Goal: Task Accomplishment & Management: Manage account settings

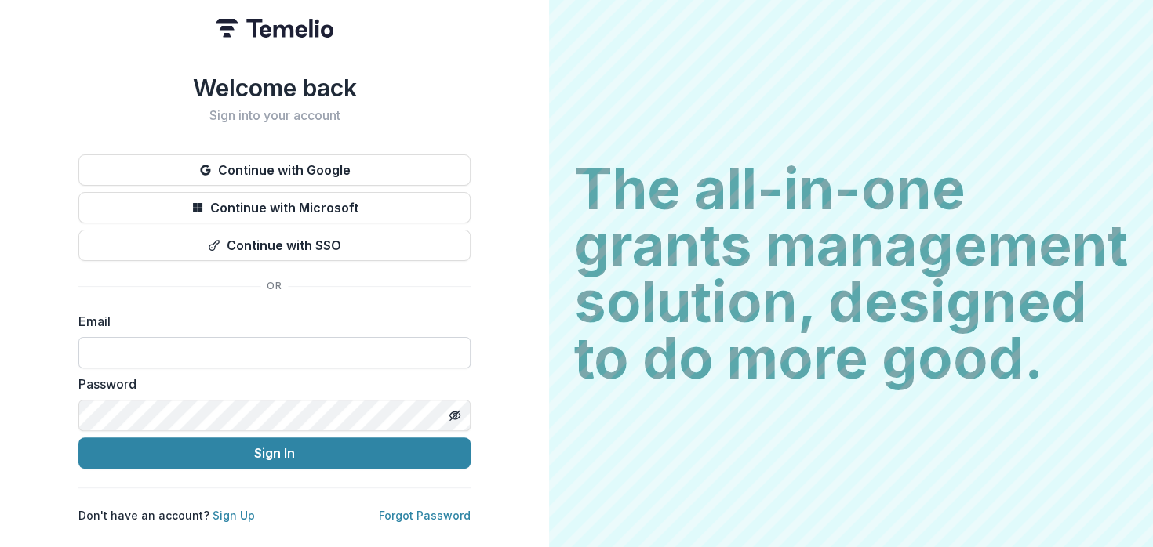
click at [143, 351] on input at bounding box center [274, 352] width 392 height 31
click at [229, 344] on input "**********" at bounding box center [274, 352] width 392 height 31
type input "**********"
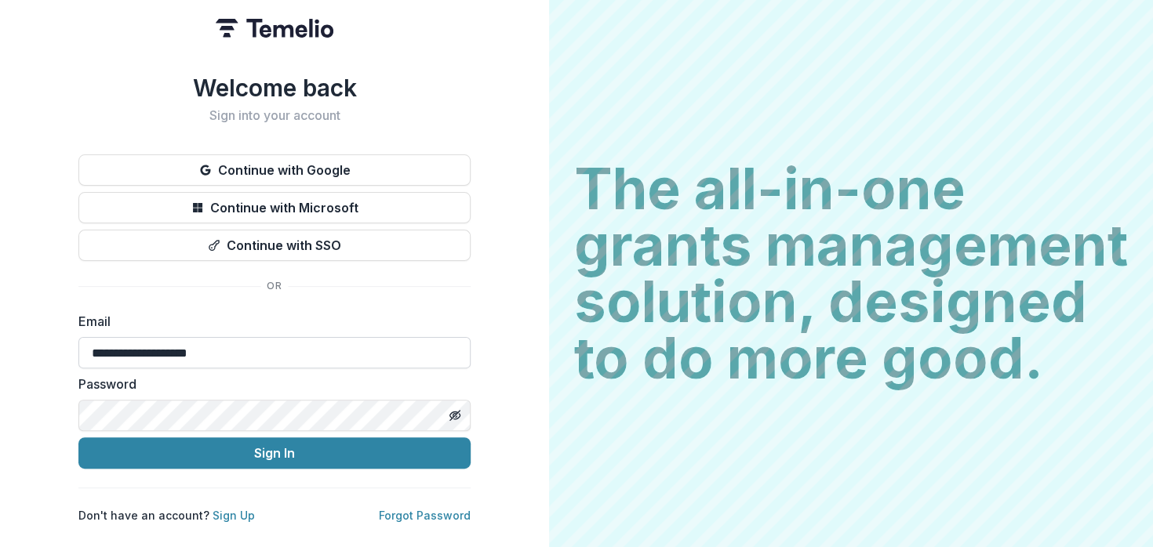
click at [78, 438] on button "Sign In" at bounding box center [274, 453] width 392 height 31
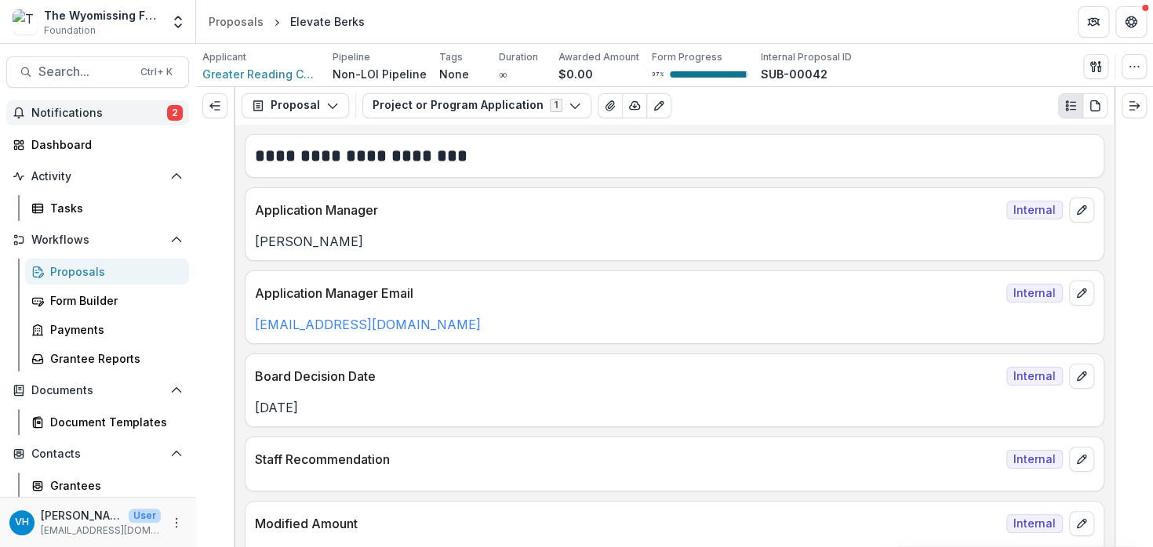
click at [125, 113] on span "Notifications" at bounding box center [99, 113] width 136 height 13
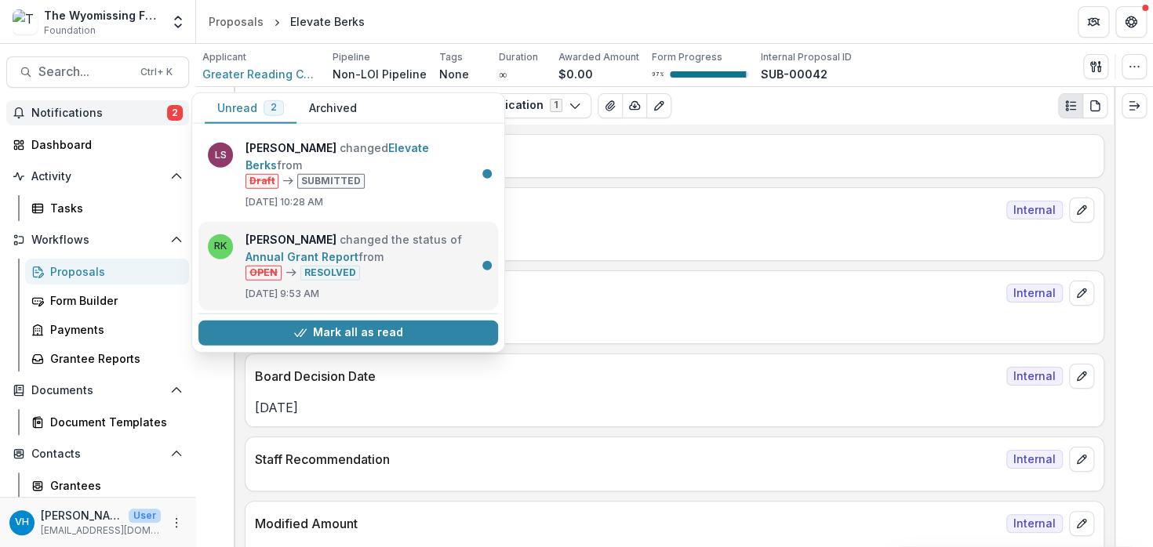
click at [358, 249] on link "Annual Grant Report" at bounding box center [301, 255] width 113 height 13
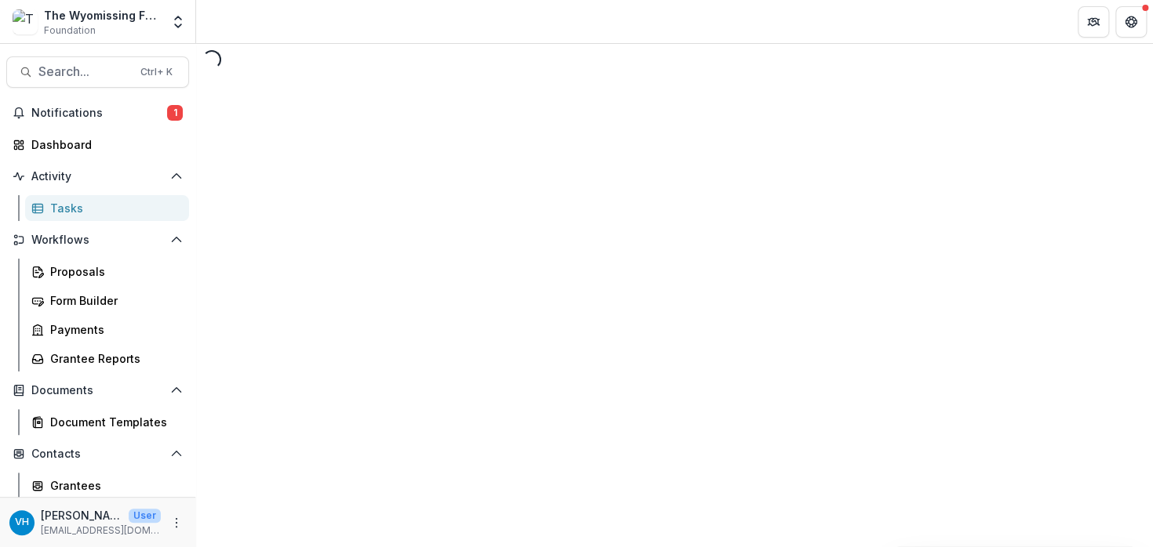
select select "********"
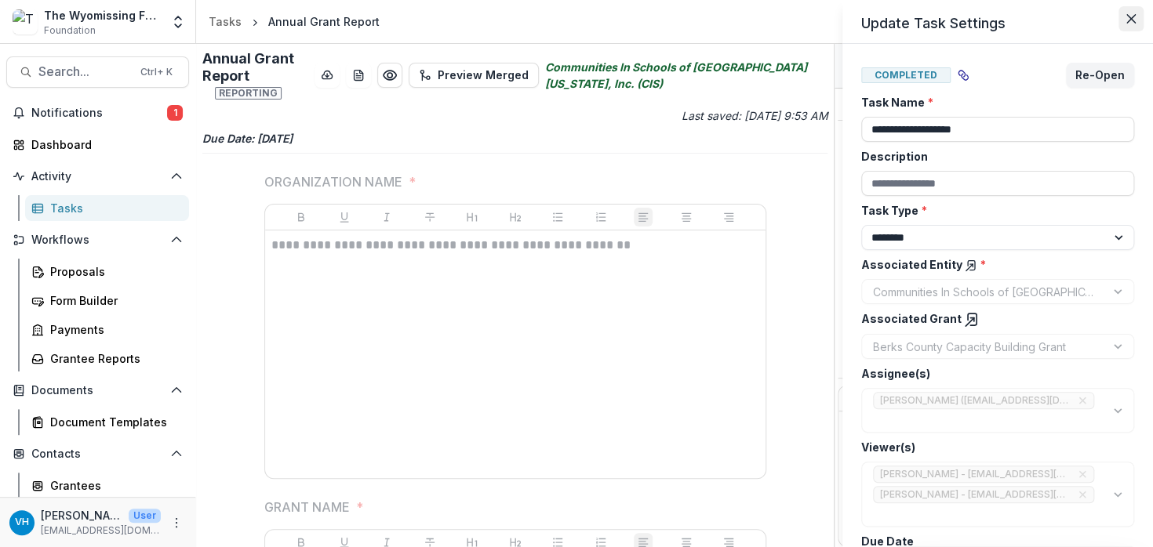
click at [1128, 22] on icon "Close" at bounding box center [1130, 18] width 9 height 9
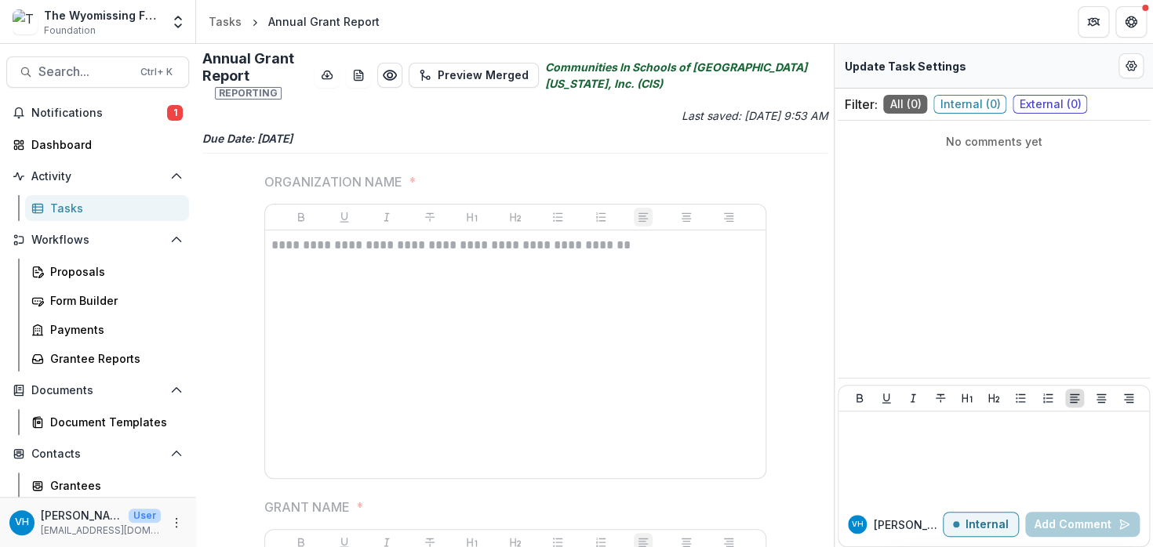
click at [114, 344] on div "Proposals Form Builder Payments Grantee Reports" at bounding box center [107, 315] width 176 height 113
click at [113, 358] on div "Grantee Reports" at bounding box center [113, 359] width 126 height 16
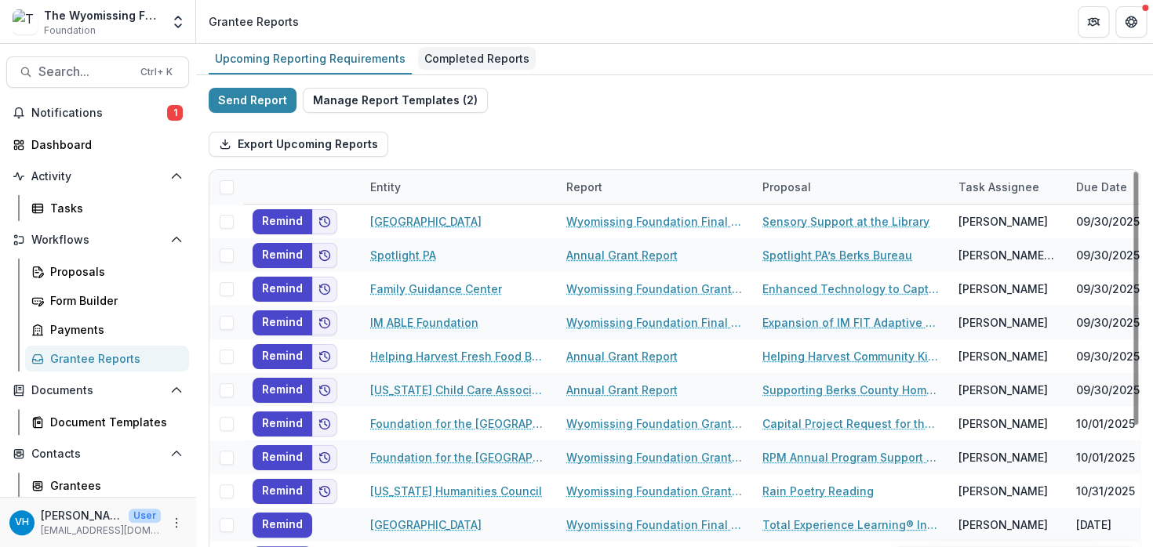
click at [455, 61] on div "Completed Reports" at bounding box center [477, 58] width 118 height 23
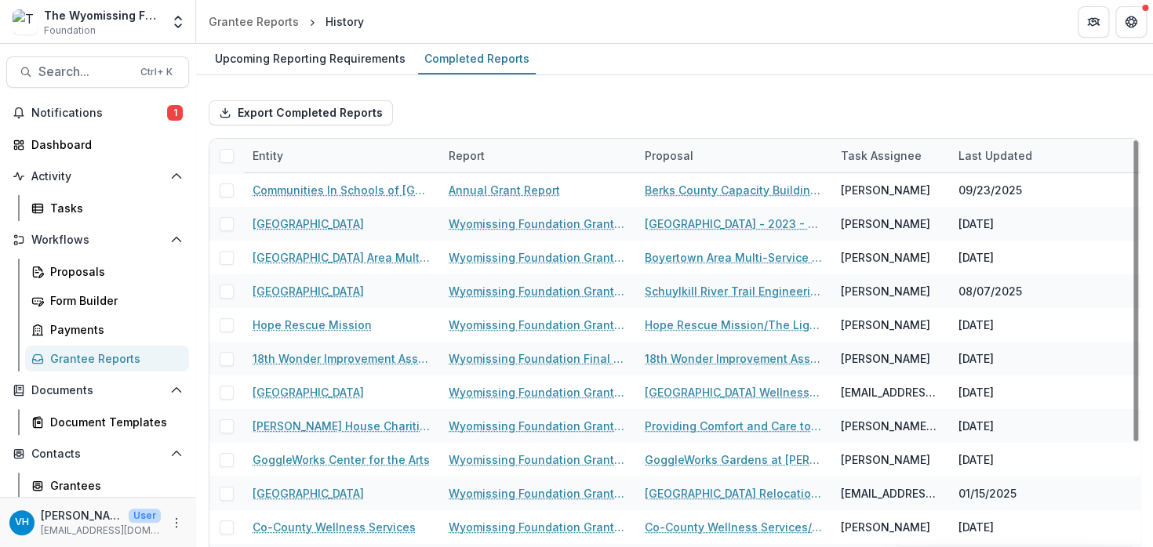
click at [999, 98] on div "Export Completed Reports" at bounding box center [675, 113] width 932 height 50
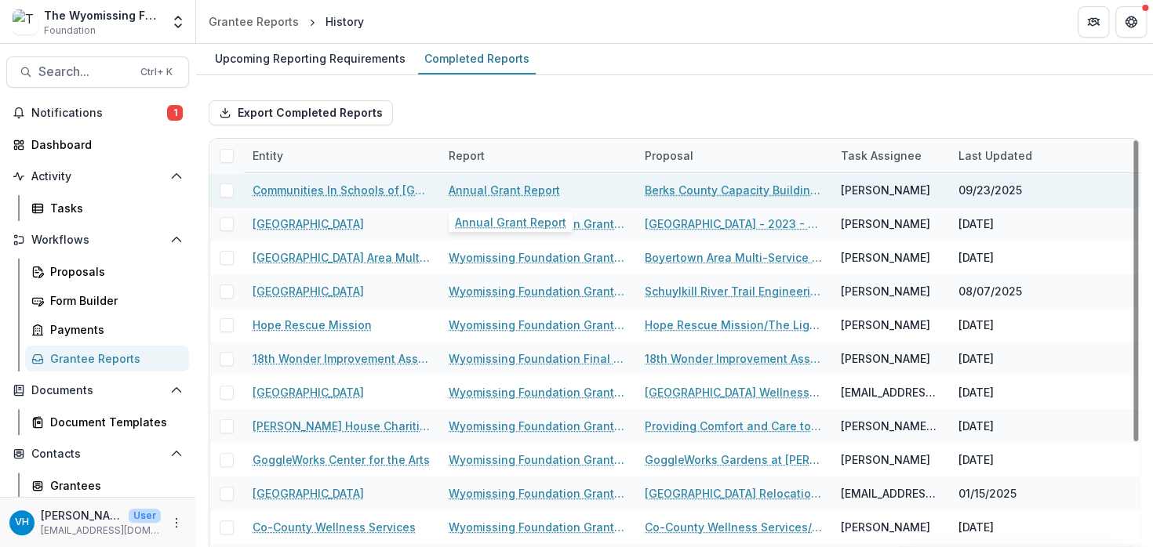
click at [518, 191] on link "Annual Grant Report" at bounding box center [504, 190] width 111 height 16
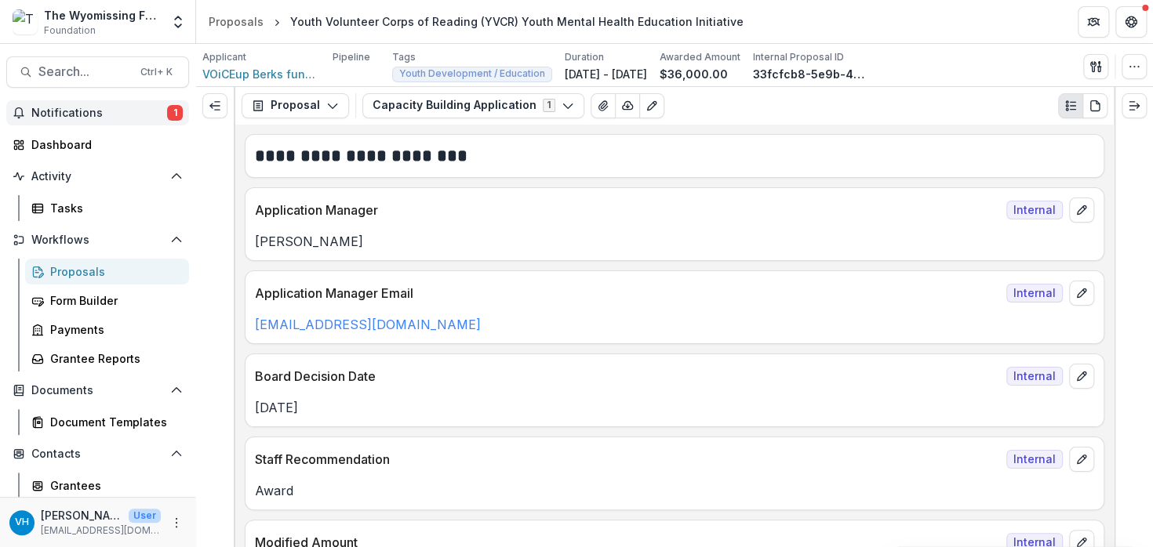
click at [93, 109] on span "Notifications" at bounding box center [99, 113] width 136 height 13
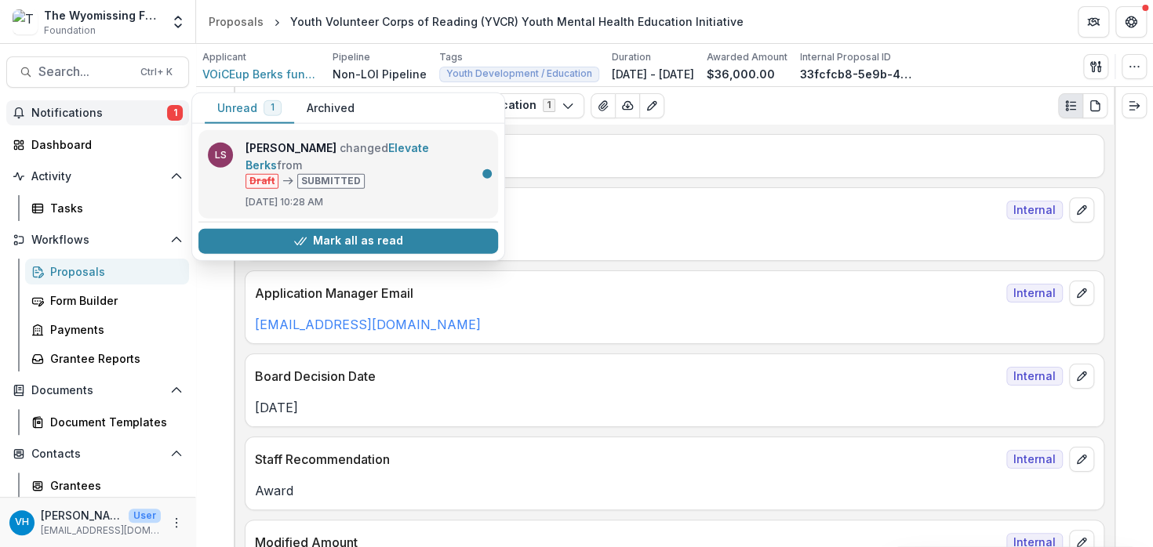
click at [370, 146] on link "Elevate Berks" at bounding box center [337, 156] width 184 height 31
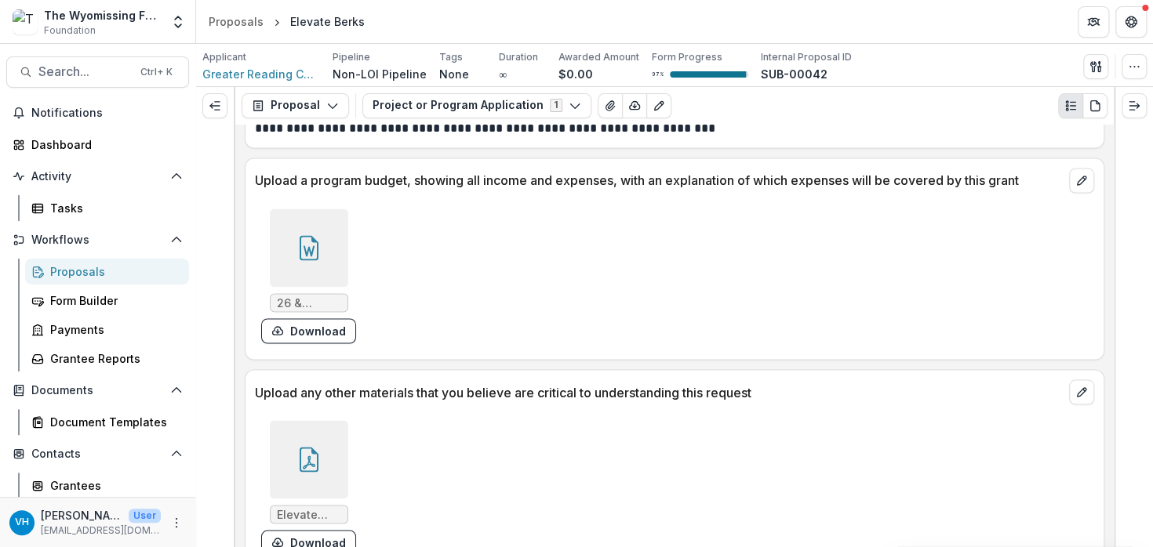
scroll to position [7104, 0]
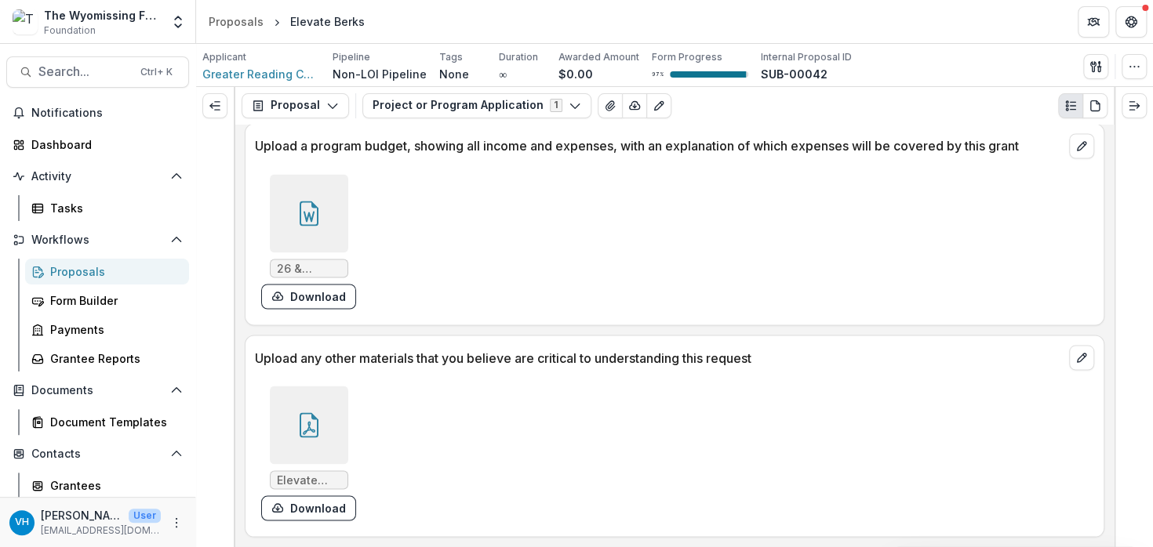
click at [1030, 288] on div "26 & Narrative.docx Download" at bounding box center [674, 241] width 839 height 147
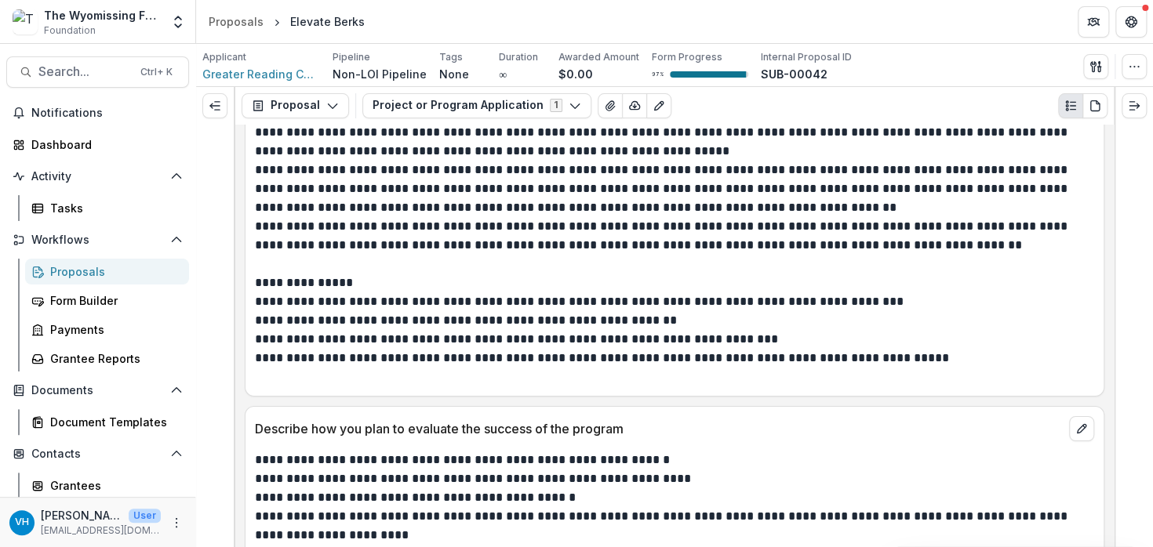
scroll to position [5313, 0]
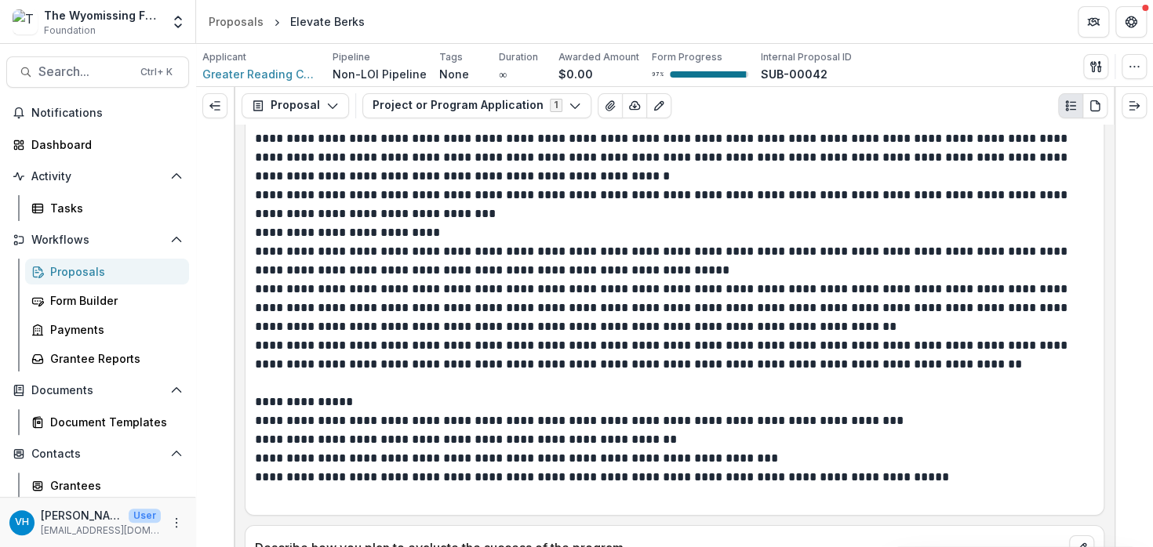
click at [127, 270] on div "Proposals" at bounding box center [113, 272] width 126 height 16
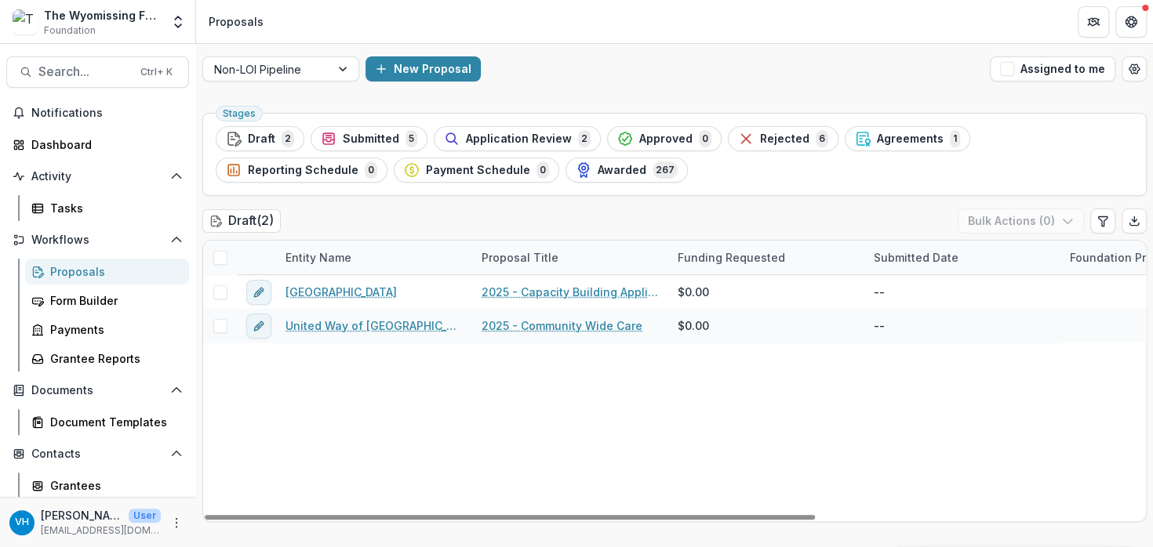
click at [761, 467] on div "Reading Public Library 2025 - Capacity Building Application $0.00 -- Capacity B…" at bounding box center [925, 398] width 1445 height 246
